Goal: Task Accomplishment & Management: Manage account settings

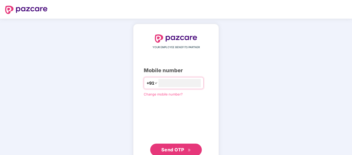
type input "**********"
click at [163, 145] on button "Send OTP" at bounding box center [176, 149] width 52 height 12
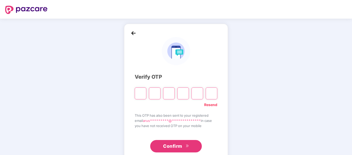
paste input "*"
type input "*"
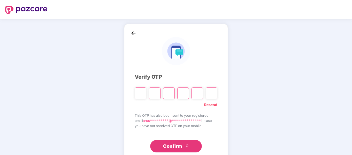
type input "*"
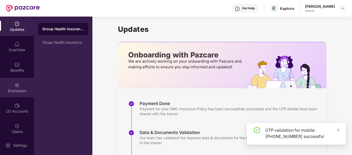
click at [16, 79] on div "Employees" at bounding box center [17, 87] width 34 height 19
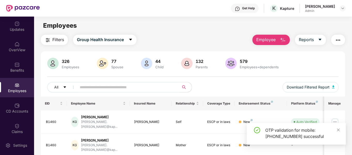
click at [149, 89] on input "text" at bounding box center [126, 87] width 93 height 8
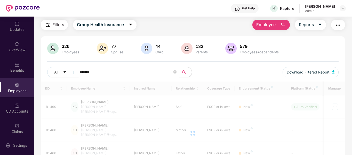
scroll to position [17, 0]
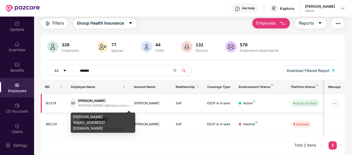
type input "*******"
click at [88, 103] on div "[PERSON_NAME].d@kapturecrm.c..." at bounding box center [104, 105] width 53 height 5
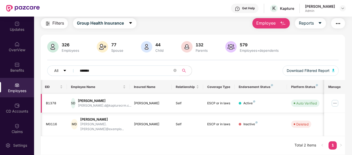
scroll to position [0, 30]
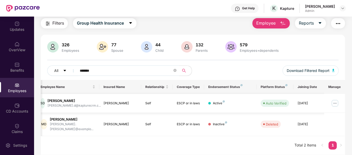
click at [334, 104] on img at bounding box center [335, 103] width 8 height 8
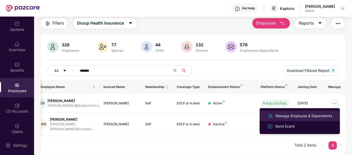
click at [308, 114] on div "Manage Employee & Dependents" at bounding box center [304, 116] width 59 height 6
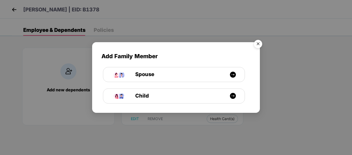
click at [260, 44] on img "Close" at bounding box center [258, 44] width 14 height 14
